Goal: Information Seeking & Learning: Check status

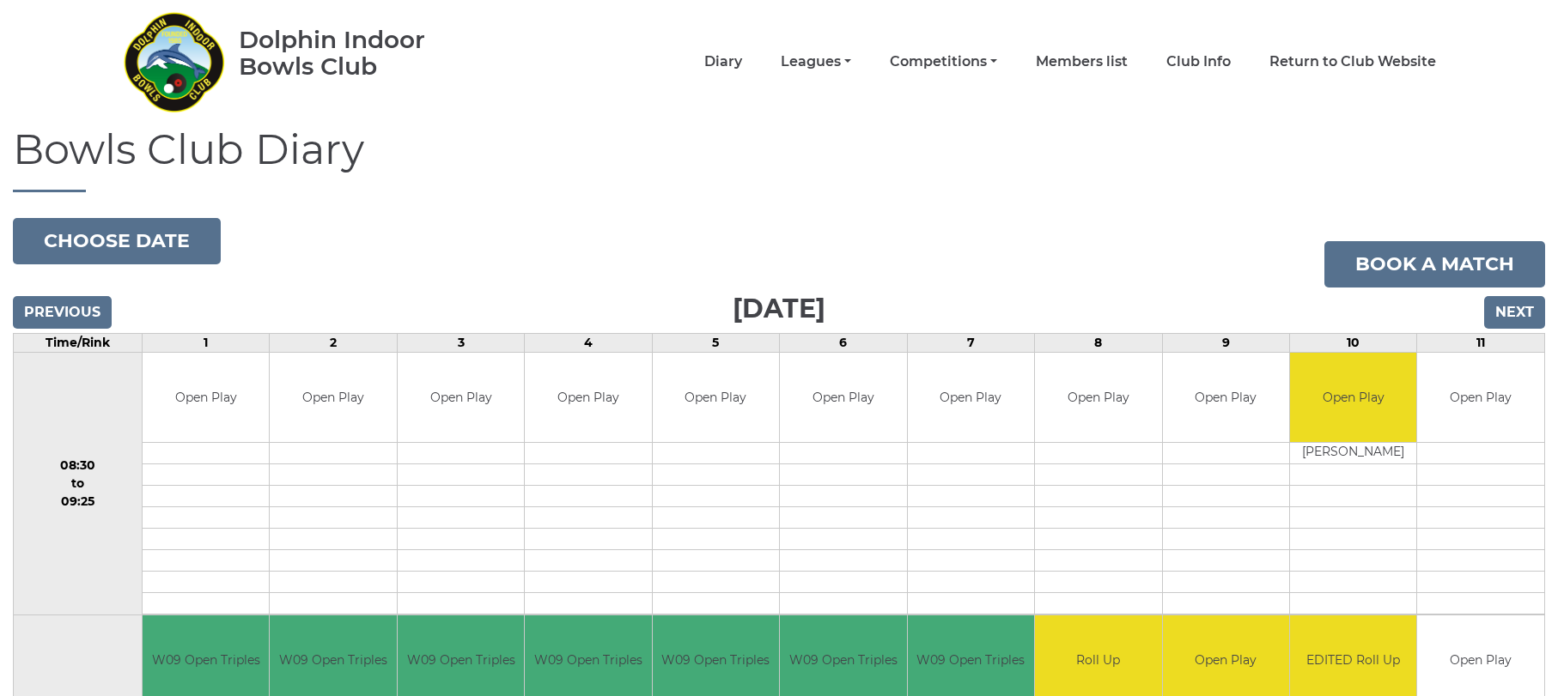
scroll to position [40, 0]
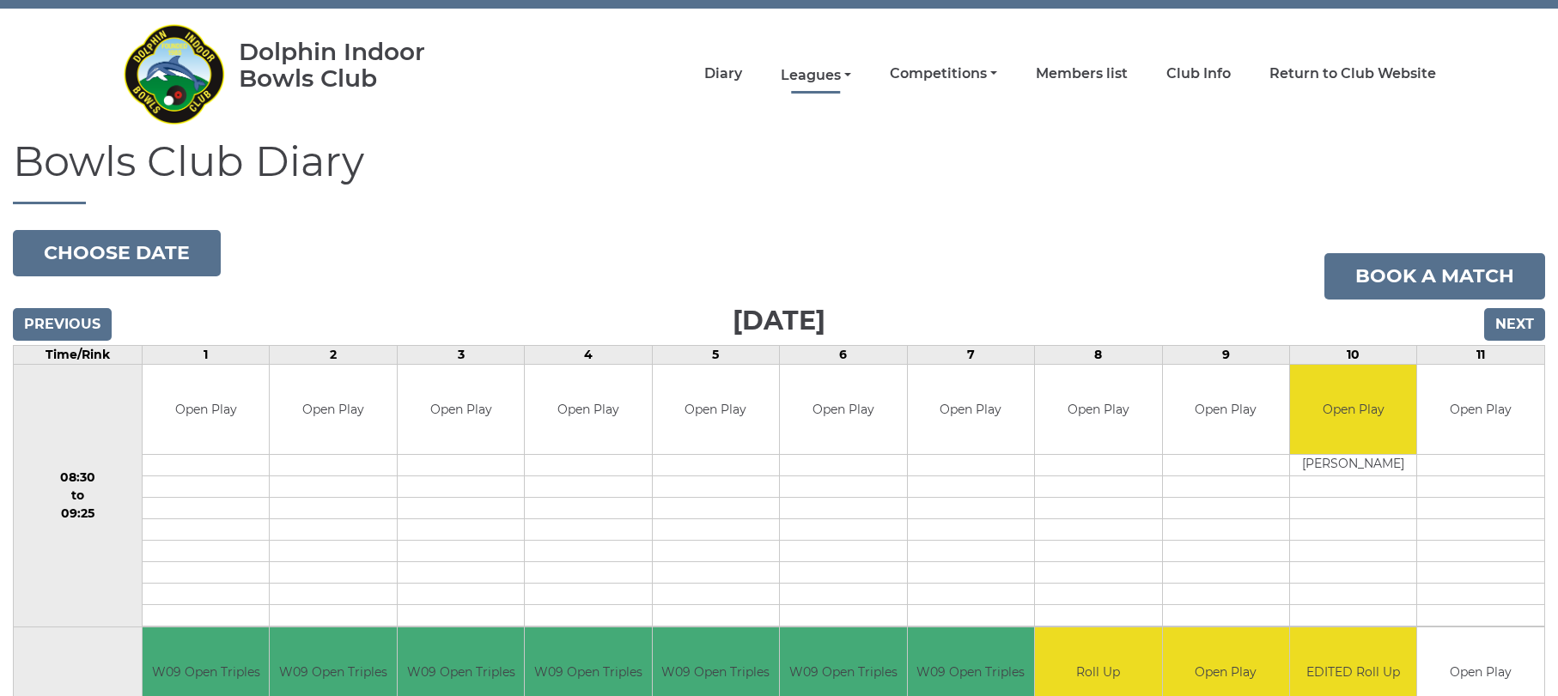
click at [806, 72] on link "Leagues" at bounding box center [816, 75] width 70 height 19
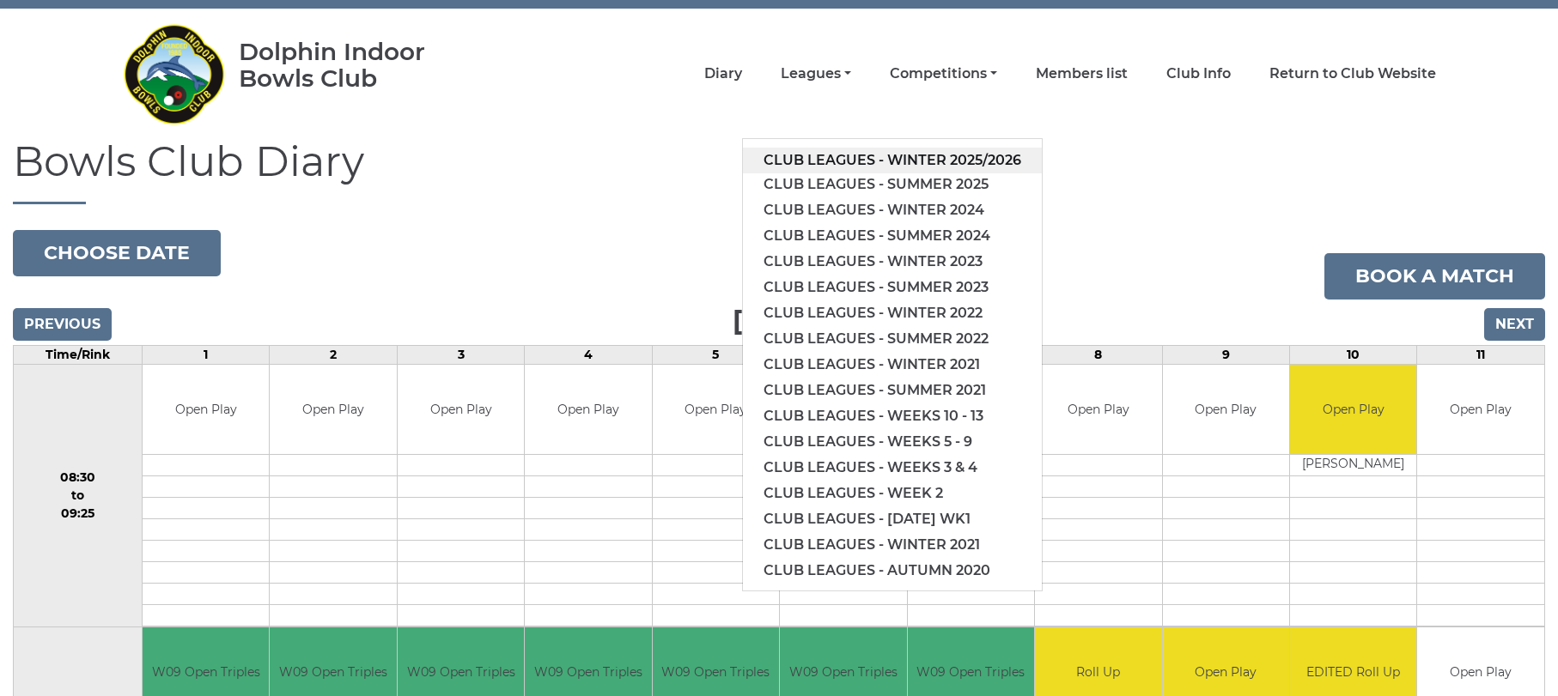
click at [967, 155] on link "Club leagues - Winter 2025/2026" at bounding box center [892, 161] width 299 height 26
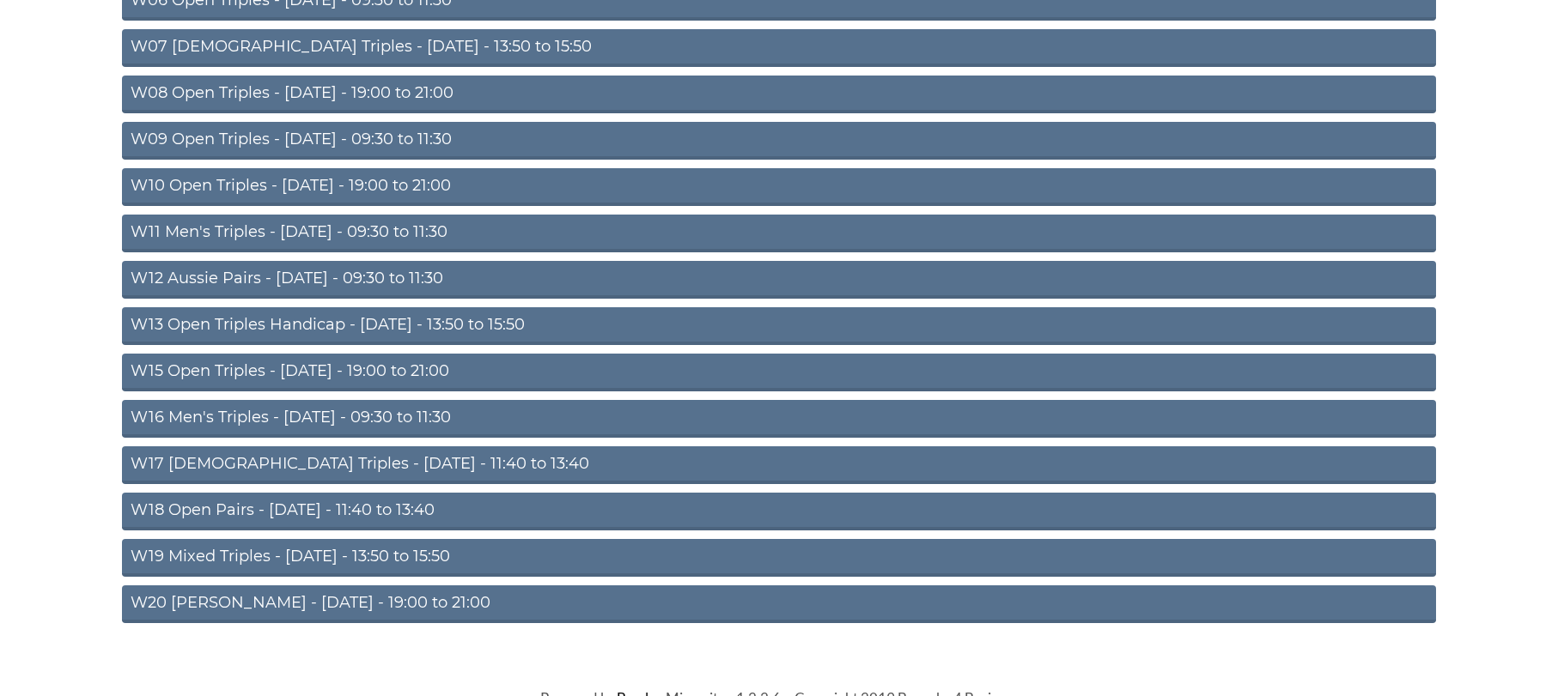
scroll to position [502, 0]
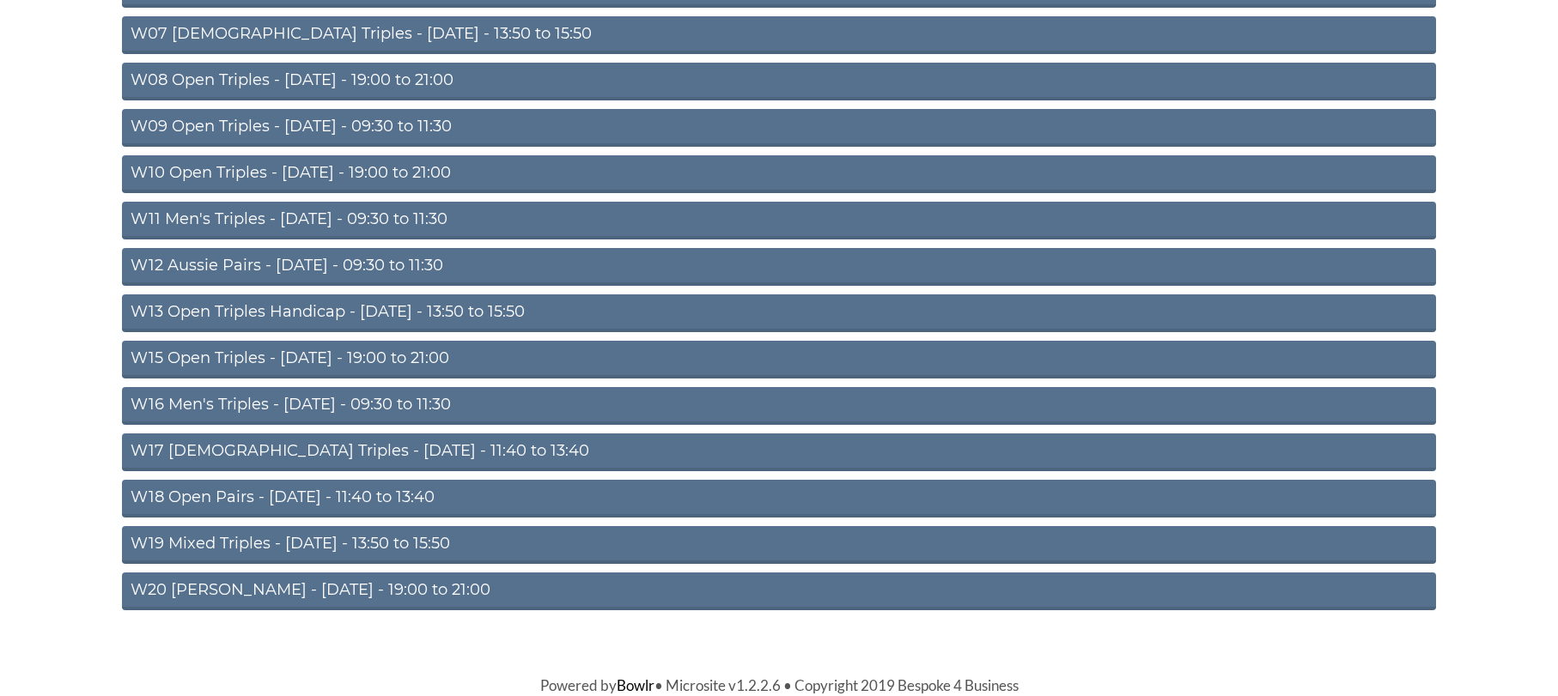
click at [392, 125] on link "W09 Open Triples - Wednesday - 09:30 to 11:30" at bounding box center [779, 128] width 1314 height 38
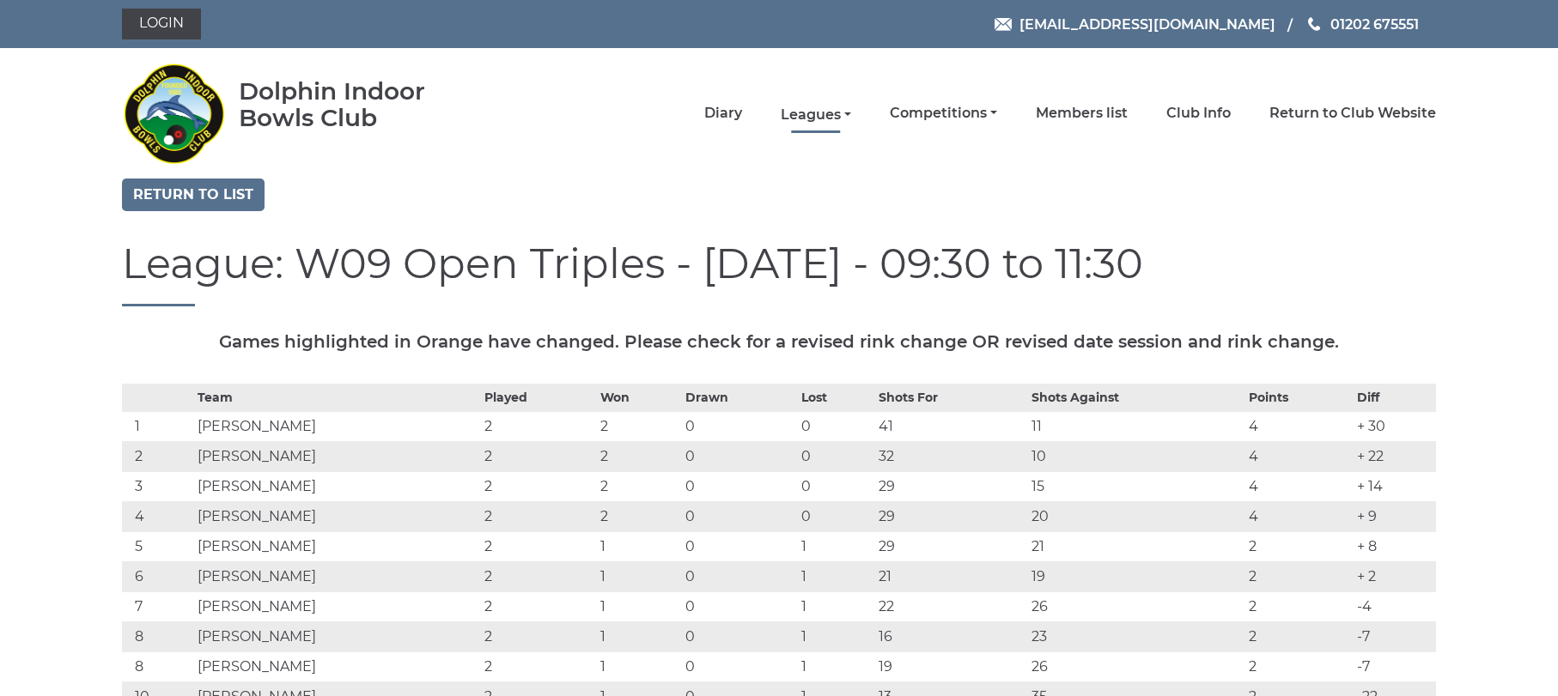
click at [794, 113] on link "Leagues" at bounding box center [816, 115] width 70 height 19
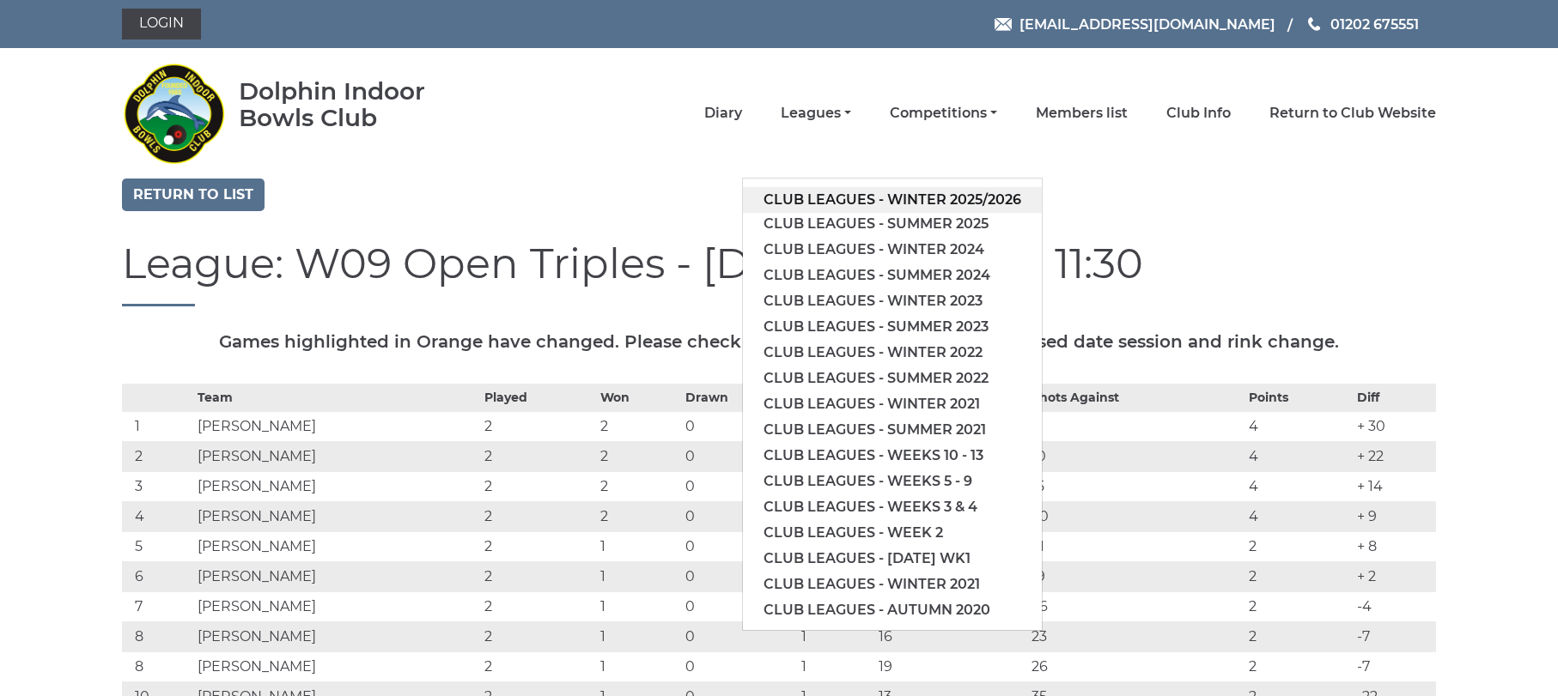
click at [929, 200] on link "Club leagues - Winter 2025/2026" at bounding box center [892, 200] width 299 height 26
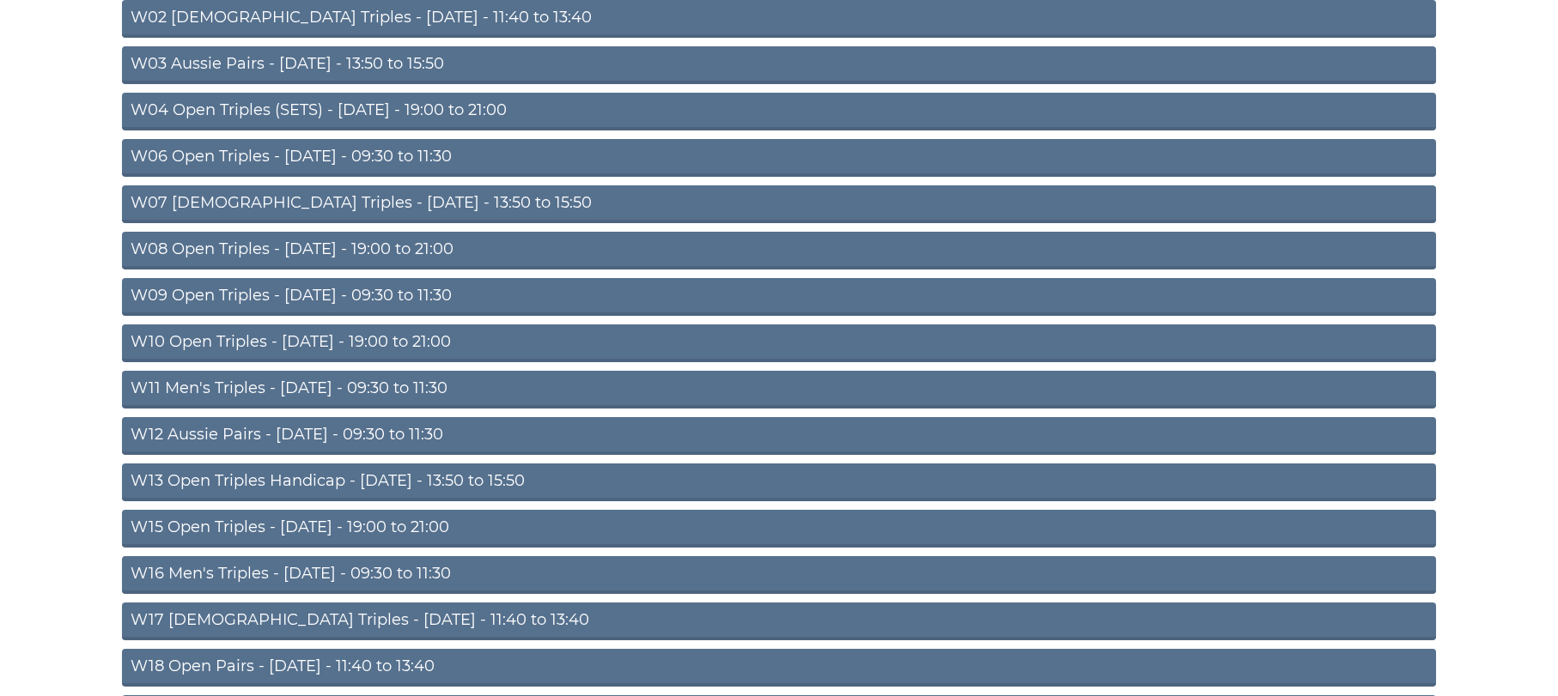
scroll to position [331, 0]
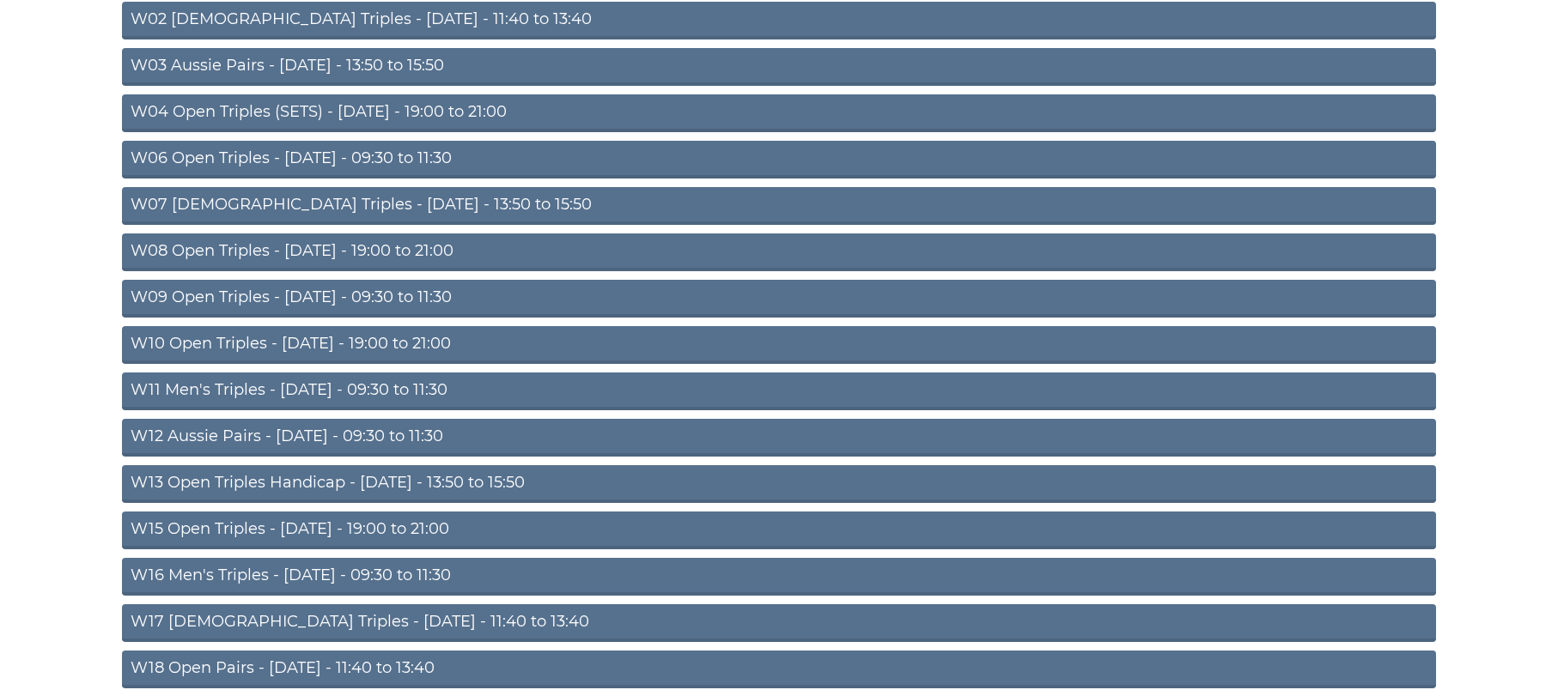
click at [405, 160] on link "W06 Open Triples - Tuesday - 09:30 to 11:30" at bounding box center [779, 160] width 1314 height 38
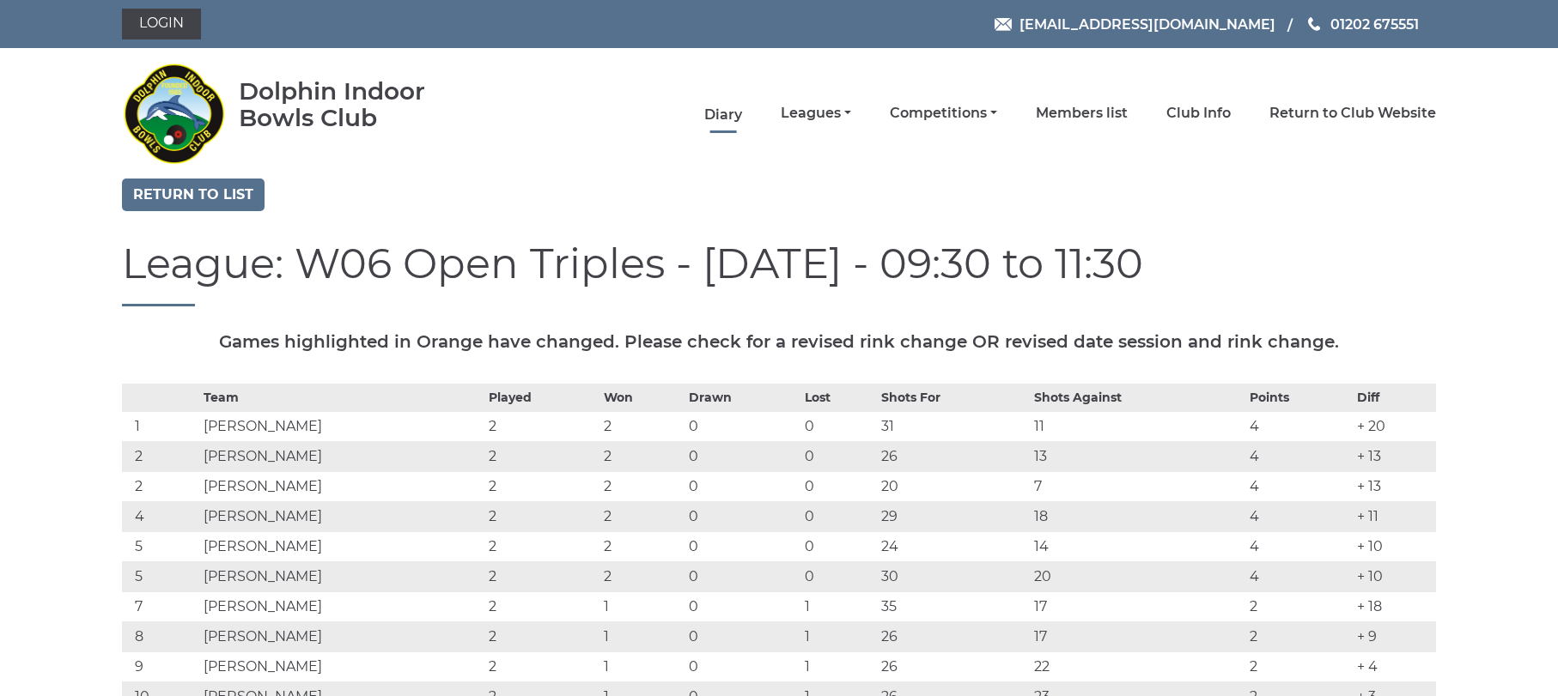
click at [721, 107] on link "Diary" at bounding box center [723, 115] width 38 height 19
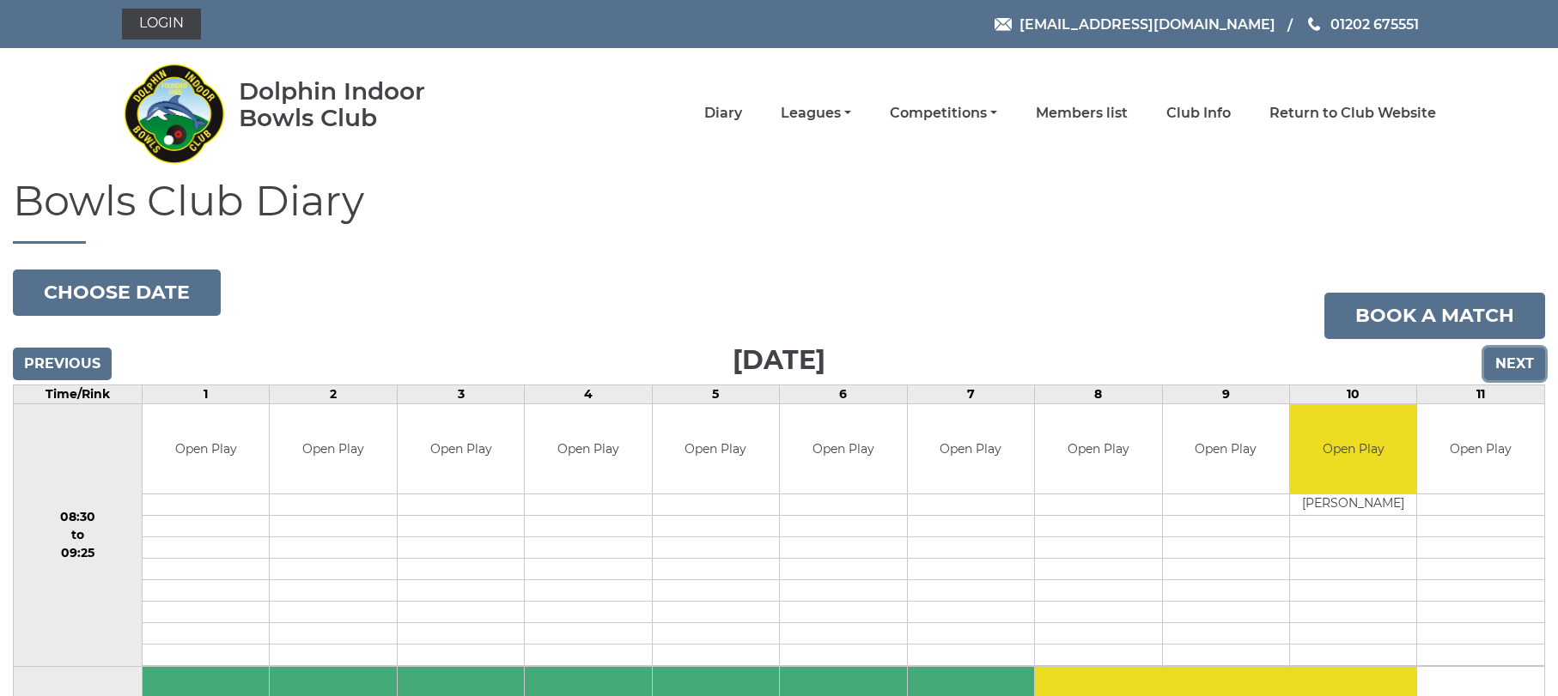
click at [1526, 366] on input "Next" at bounding box center [1514, 364] width 61 height 33
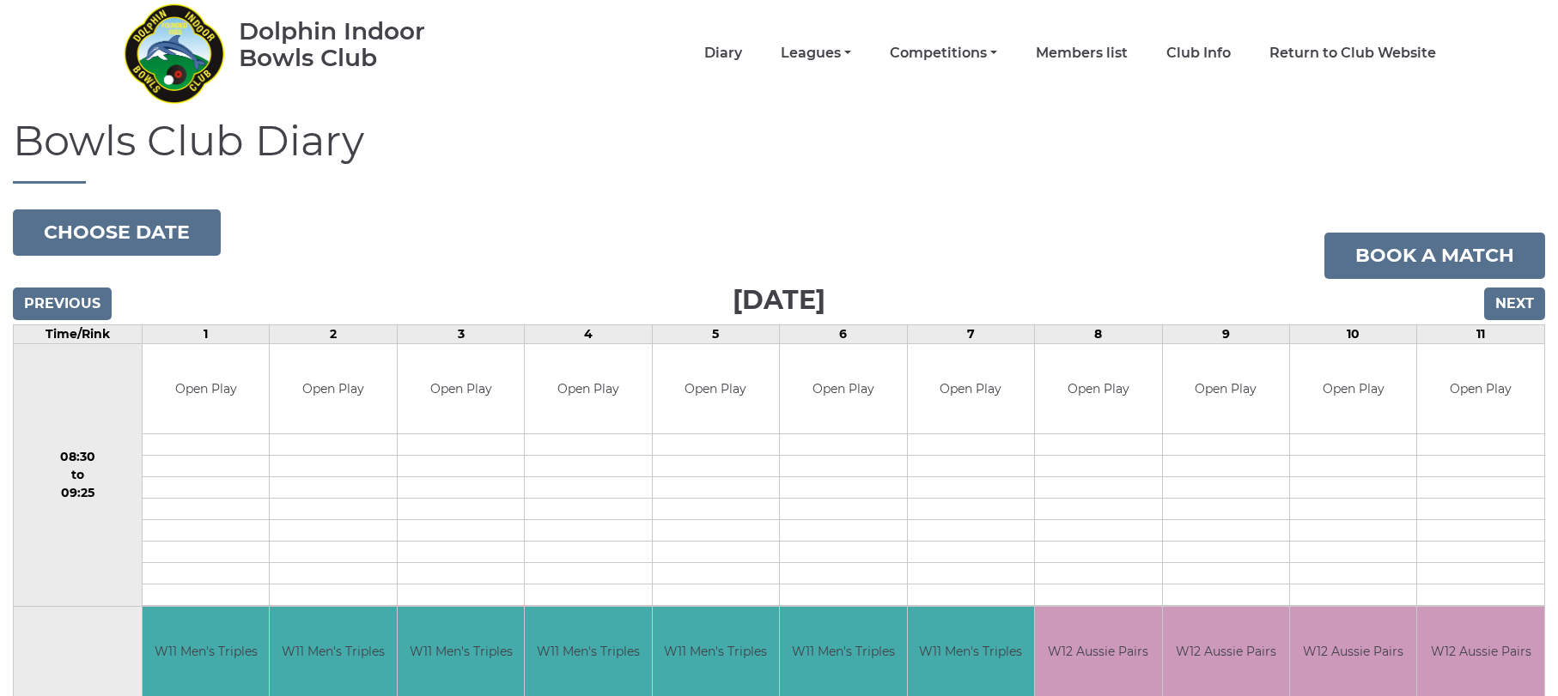
scroll to position [45, 0]
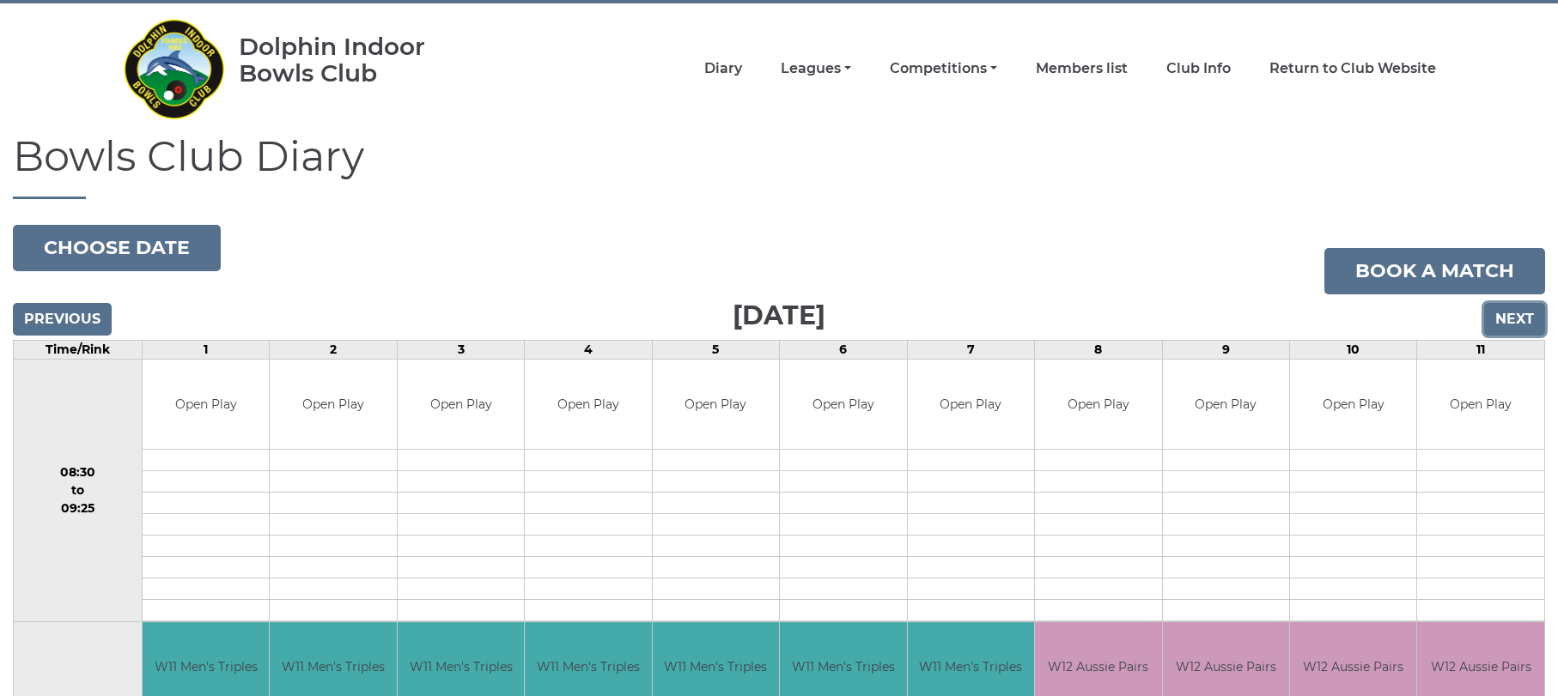
click at [1513, 316] on input "Next" at bounding box center [1514, 319] width 61 height 33
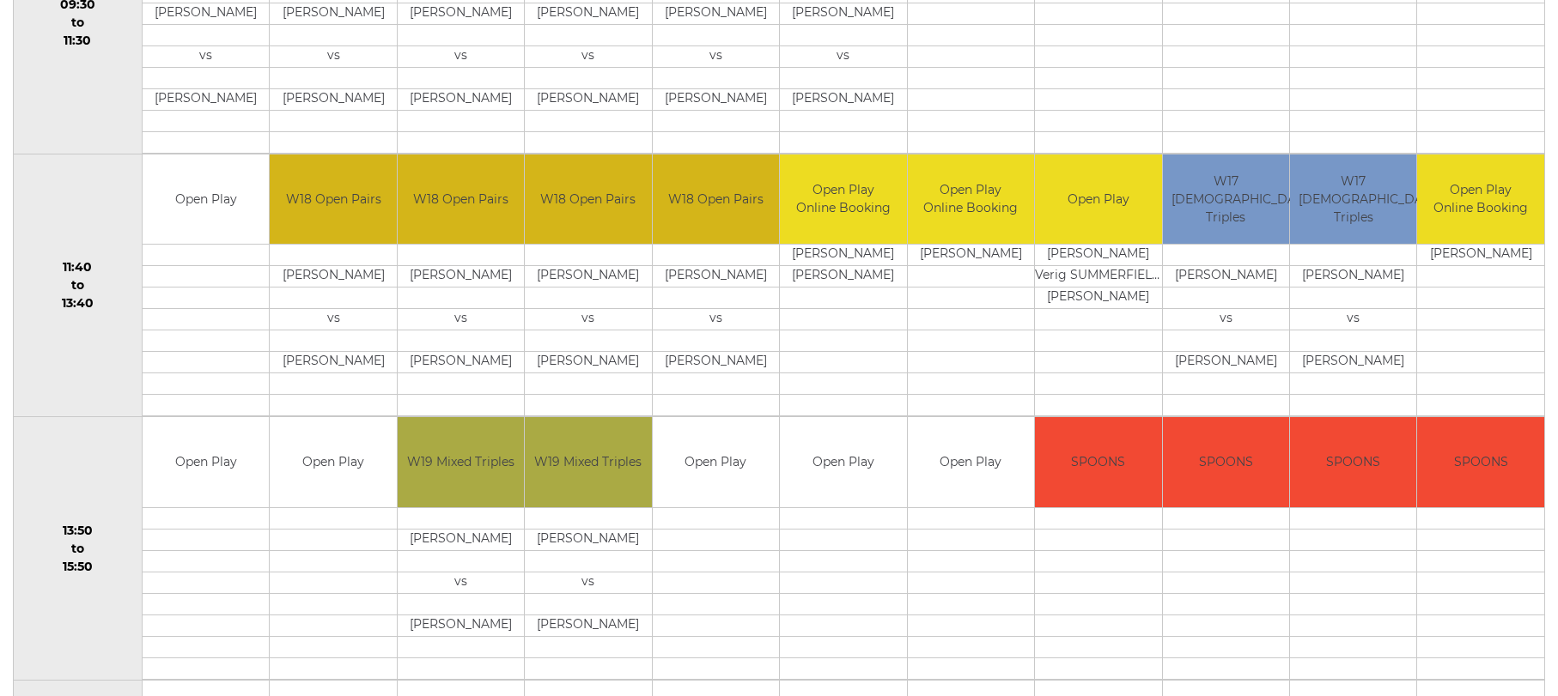
scroll to position [774, 0]
